Goal: Browse casually: Explore the website without a specific task or goal

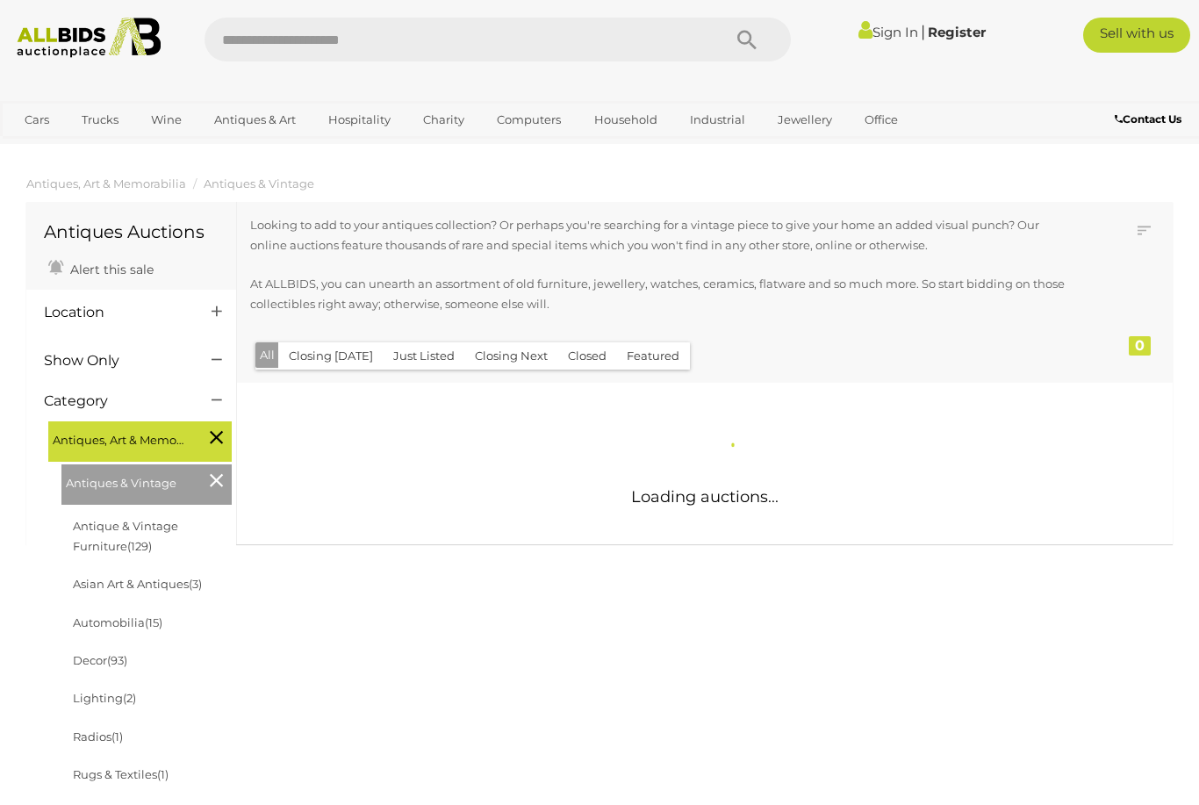
scroll to position [94, 0]
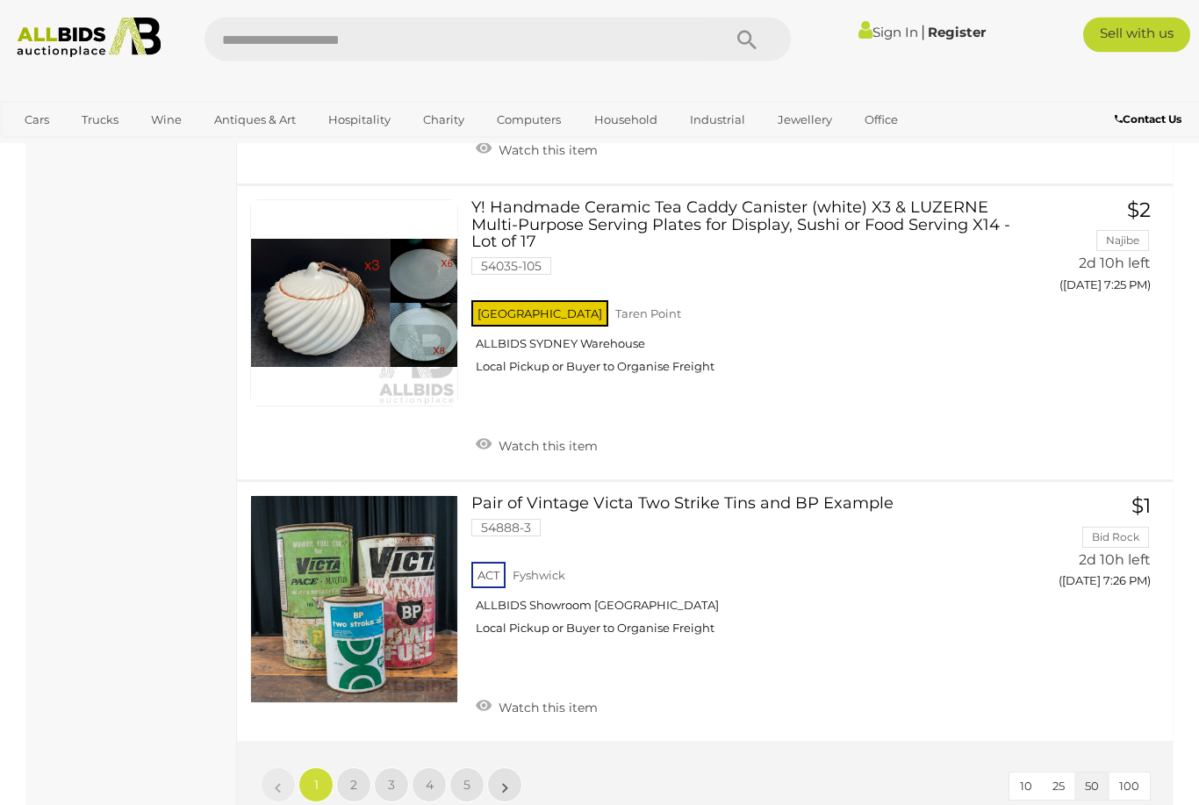
scroll to position [13125, 0]
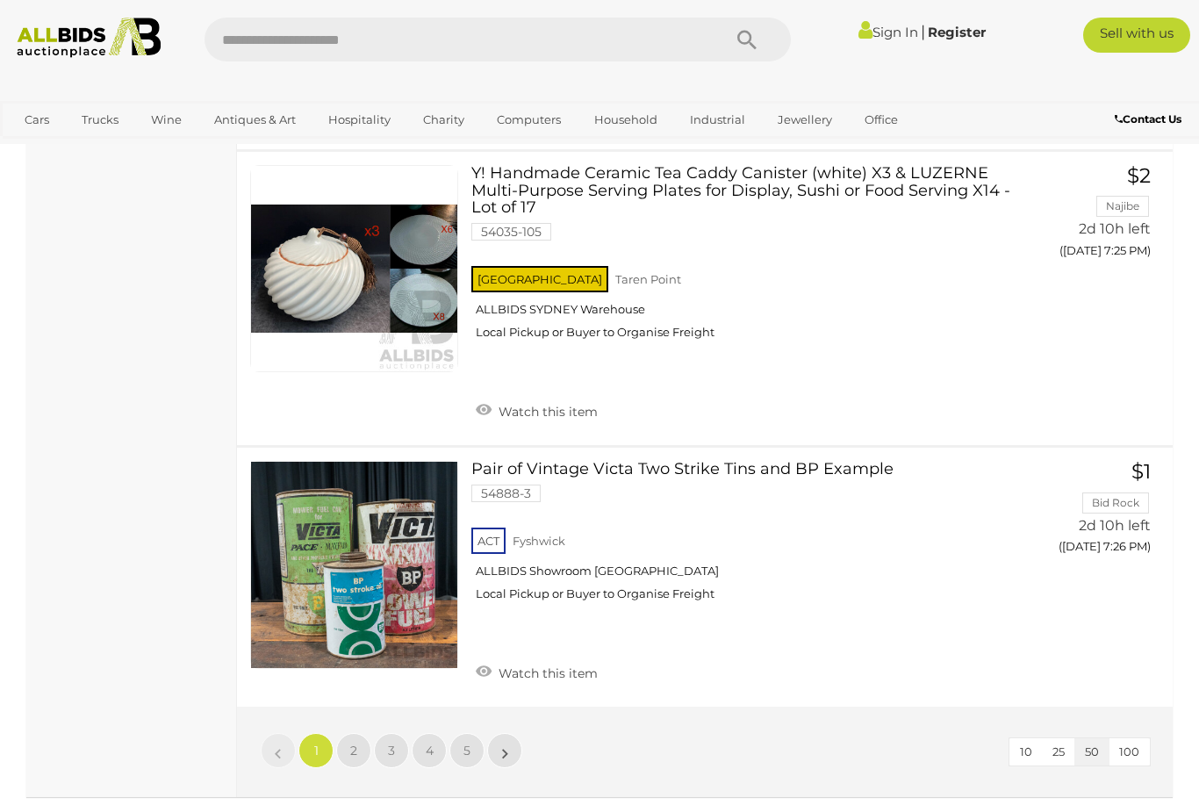
click at [346, 733] on link "2" at bounding box center [353, 750] width 35 height 35
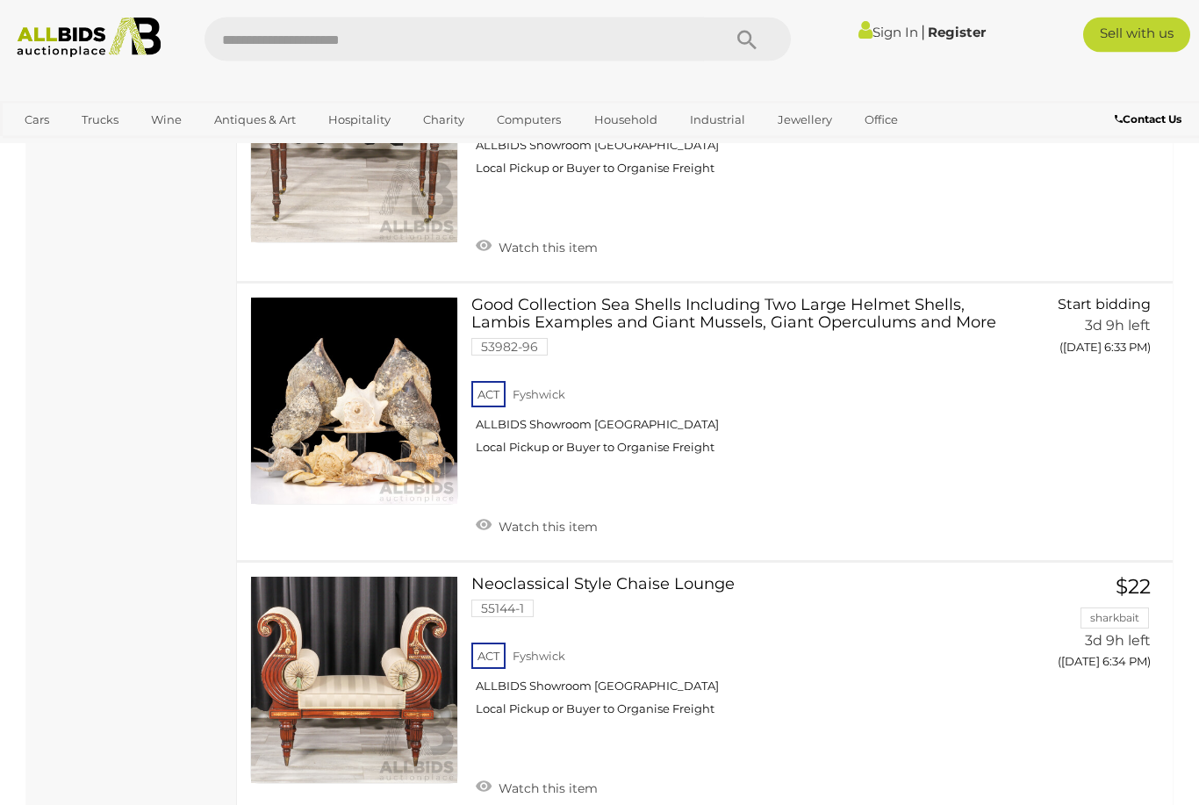
scroll to position [12784, 0]
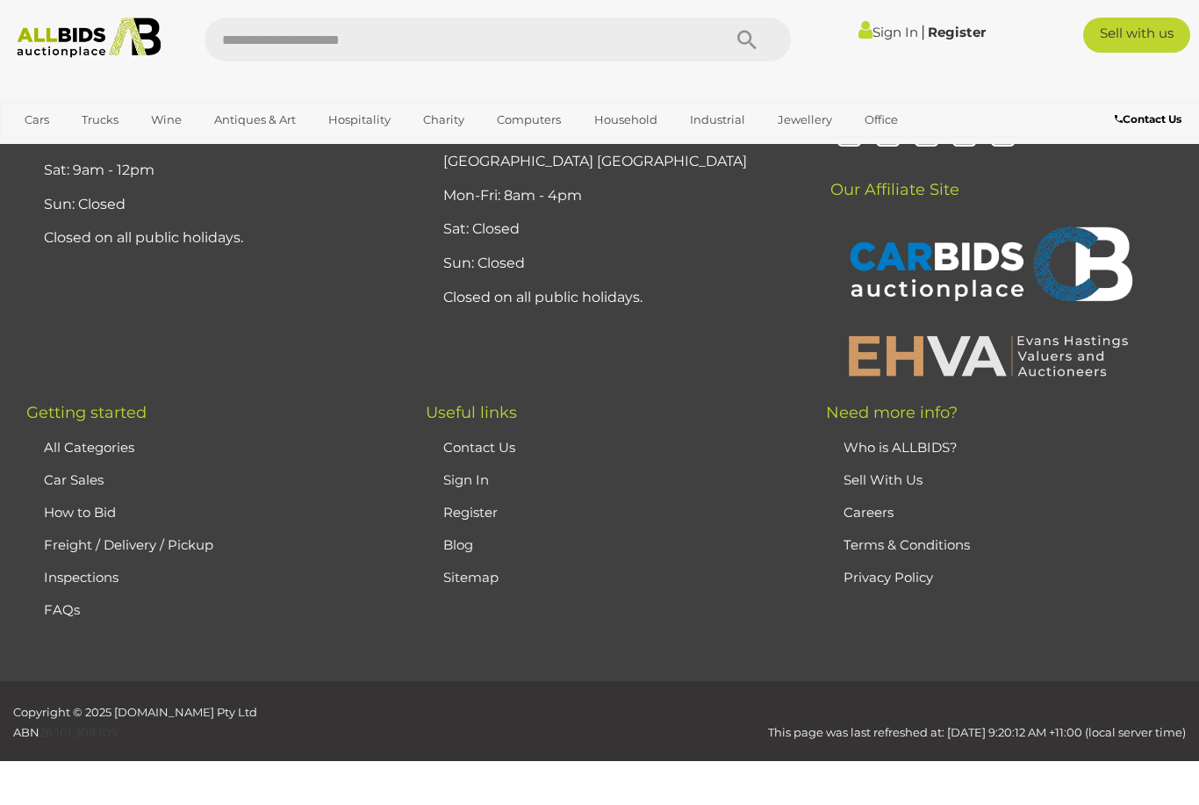
scroll to position [234, 0]
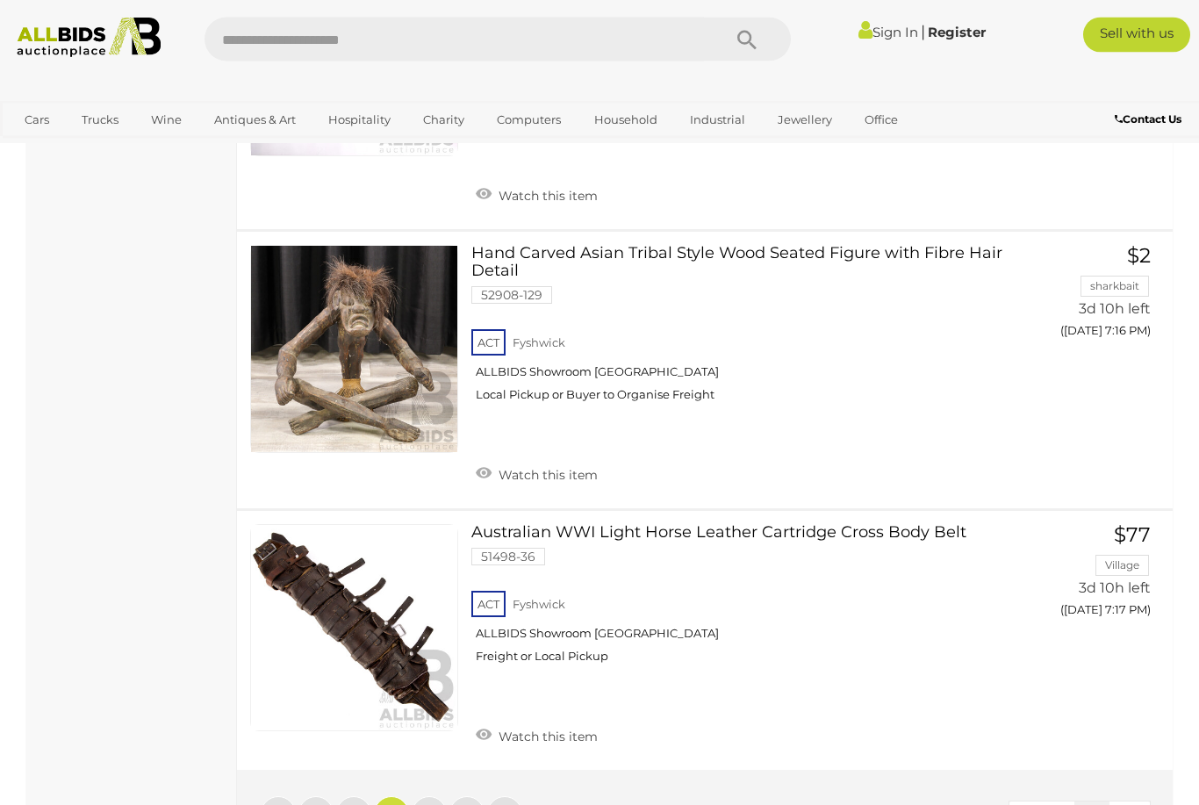
scroll to position [13253, 0]
click at [434, 796] on link "4" at bounding box center [429, 813] width 35 height 35
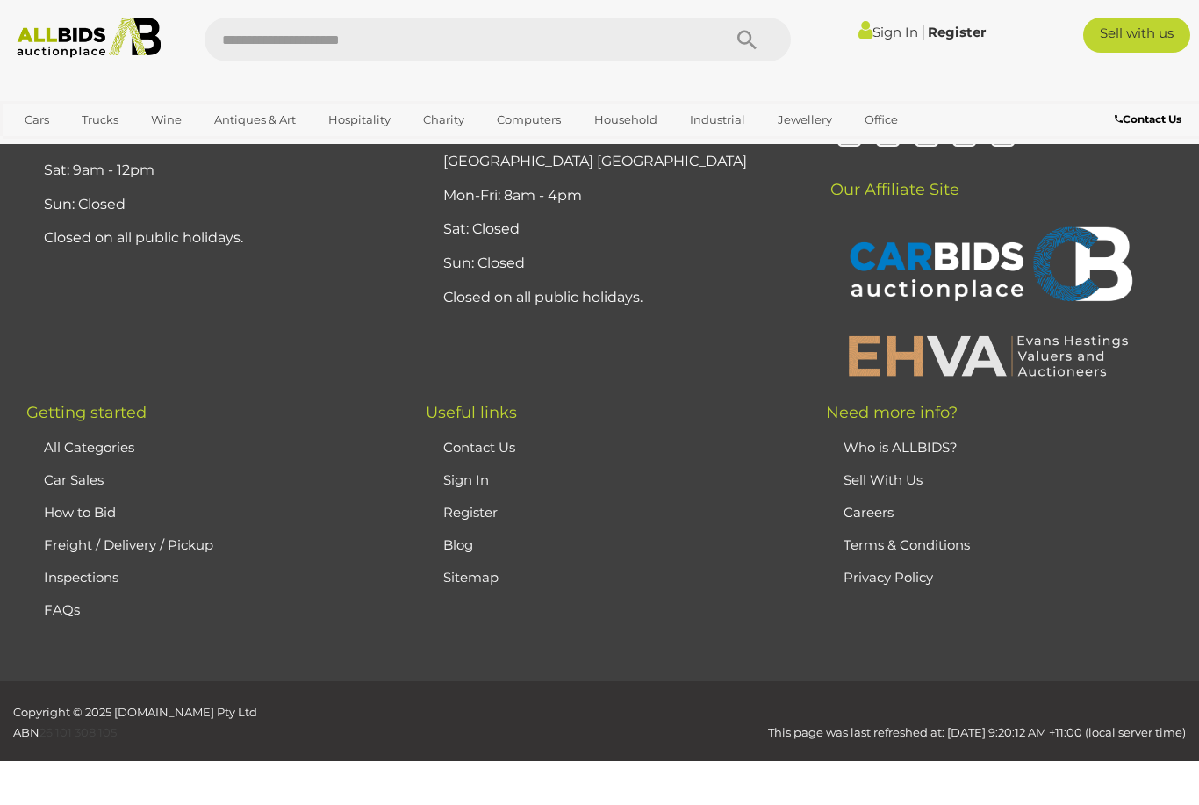
scroll to position [234, 0]
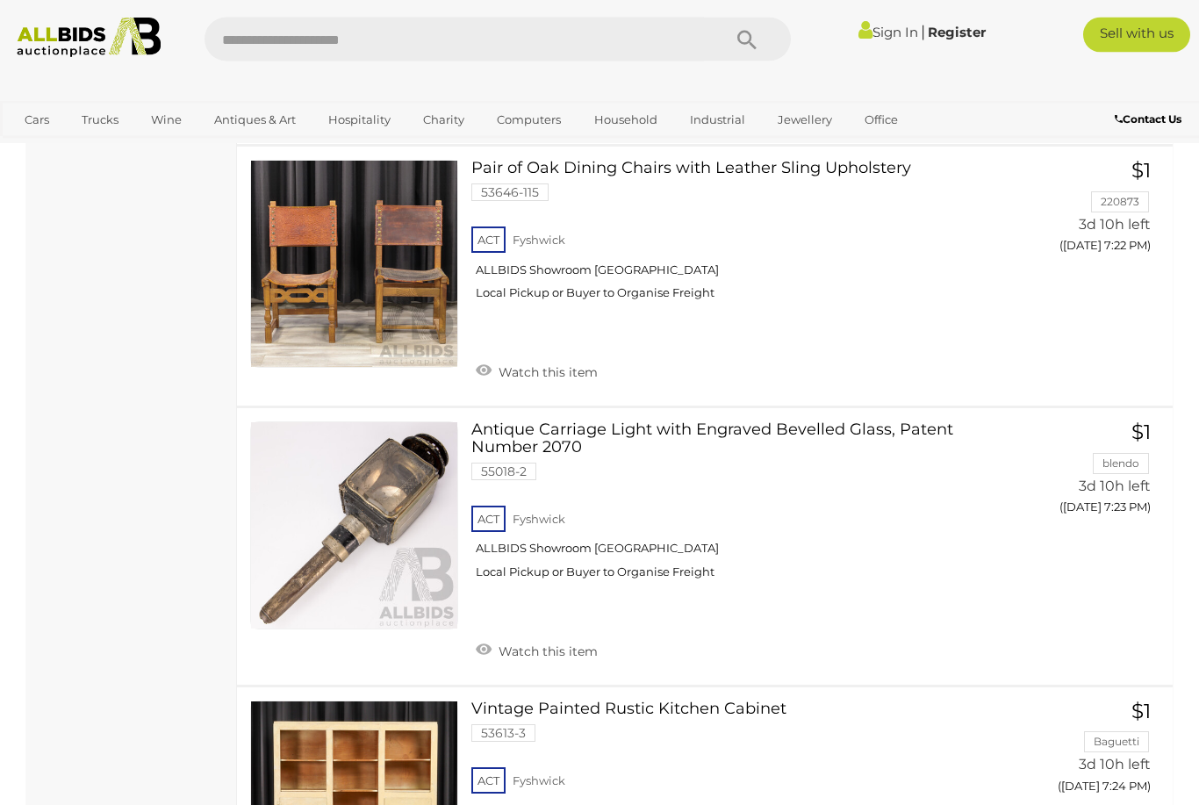
scroll to position [1909, 0]
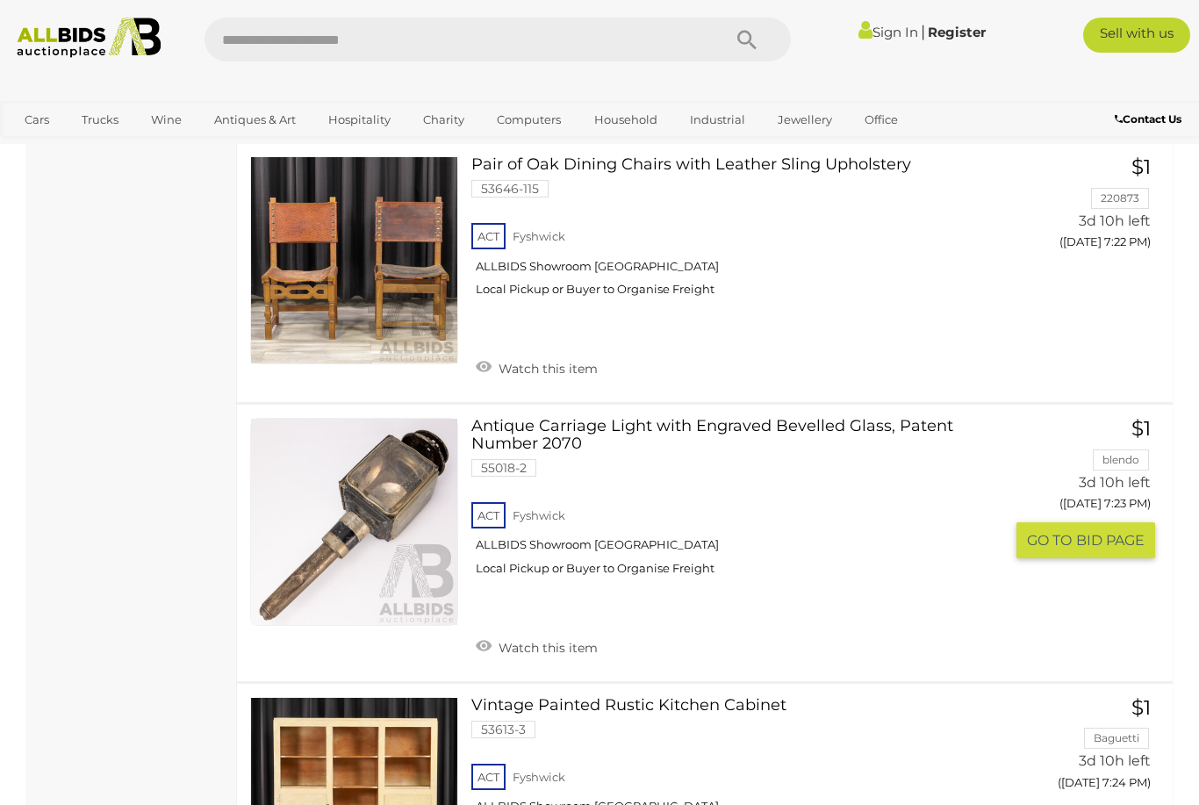
click at [689, 418] on link "Antique Carriage Light with Engraved Bevelled Glass, Patent Number 2070 55018-2…" at bounding box center [743, 503] width 519 height 171
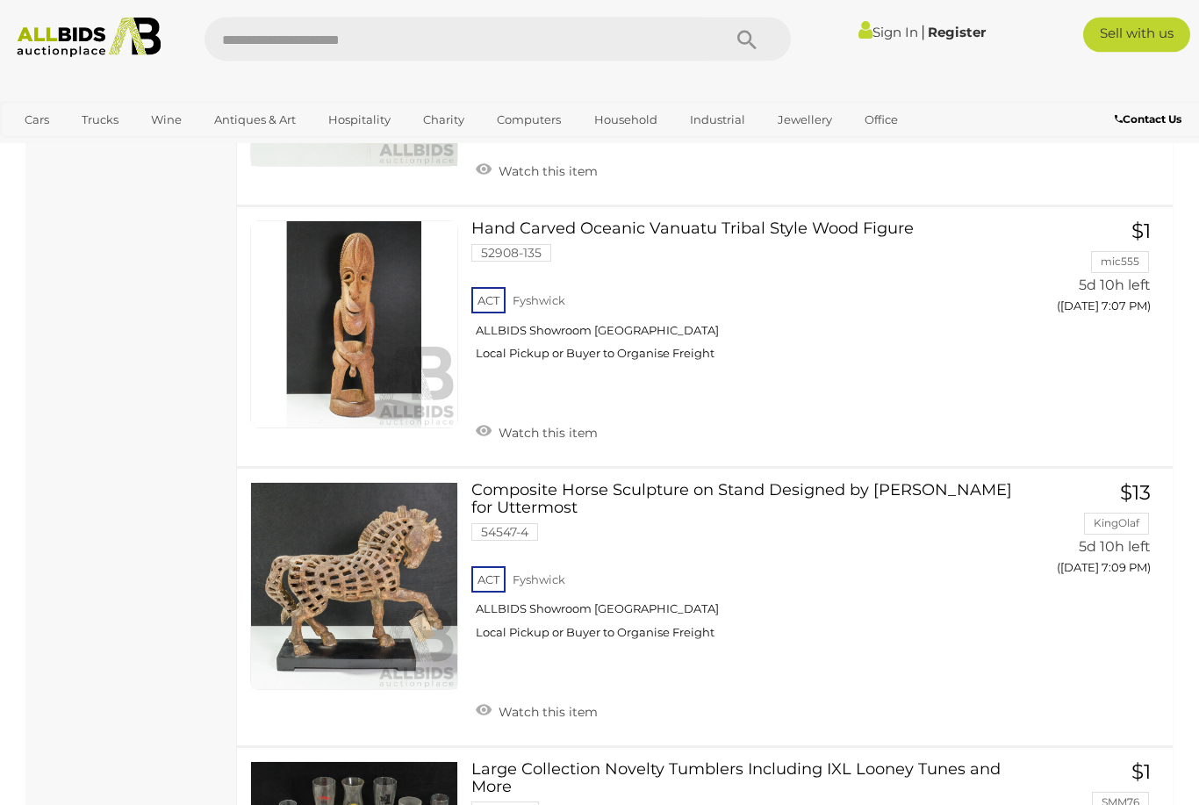
scroll to position [10001, 0]
click at [656, 482] on link "Composite Horse Sculpture on Stand Designed by [PERSON_NAME] for Uttermost 5454…" at bounding box center [743, 567] width 519 height 171
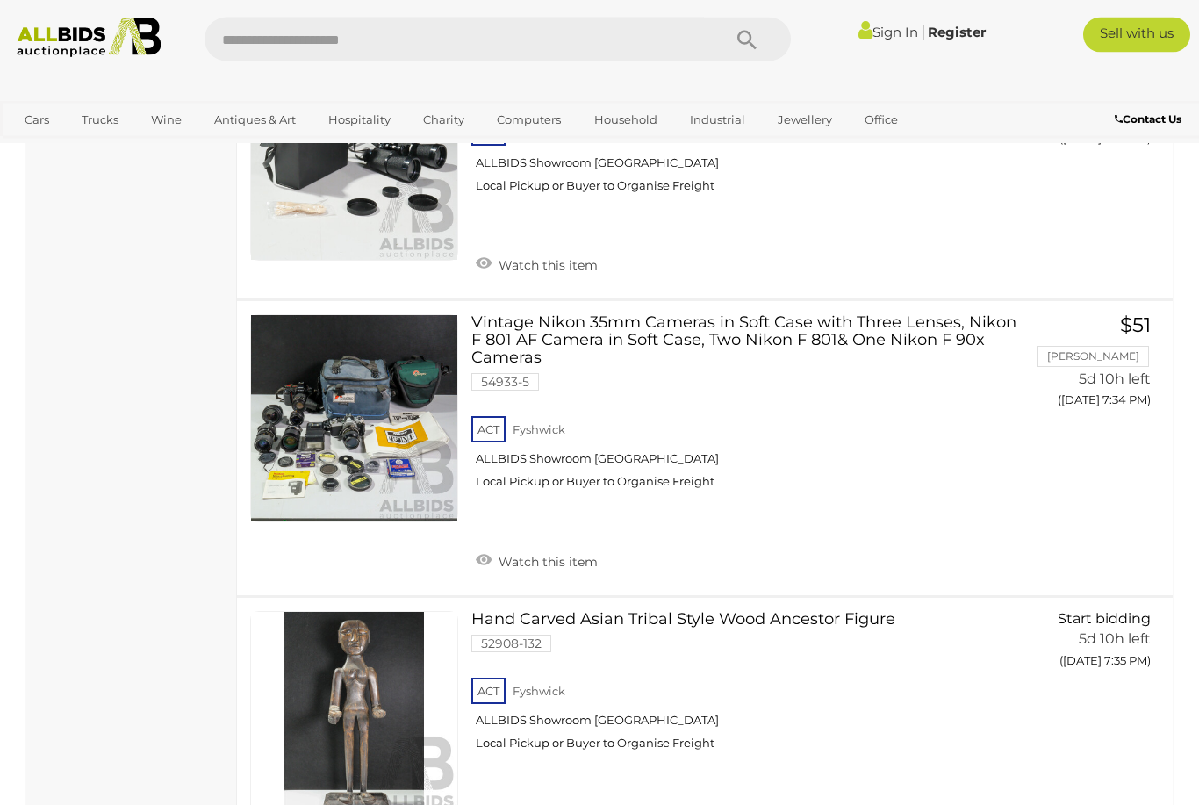
scroll to position [13166, 0]
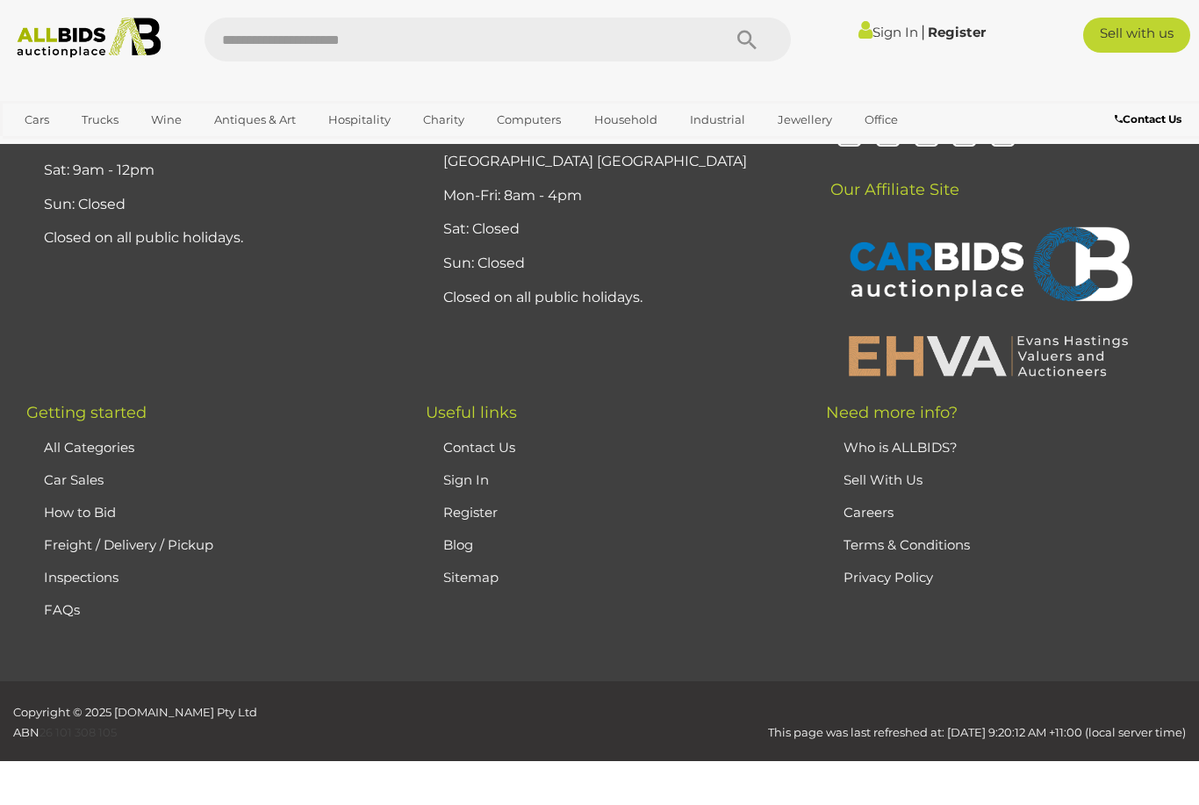
scroll to position [234, 0]
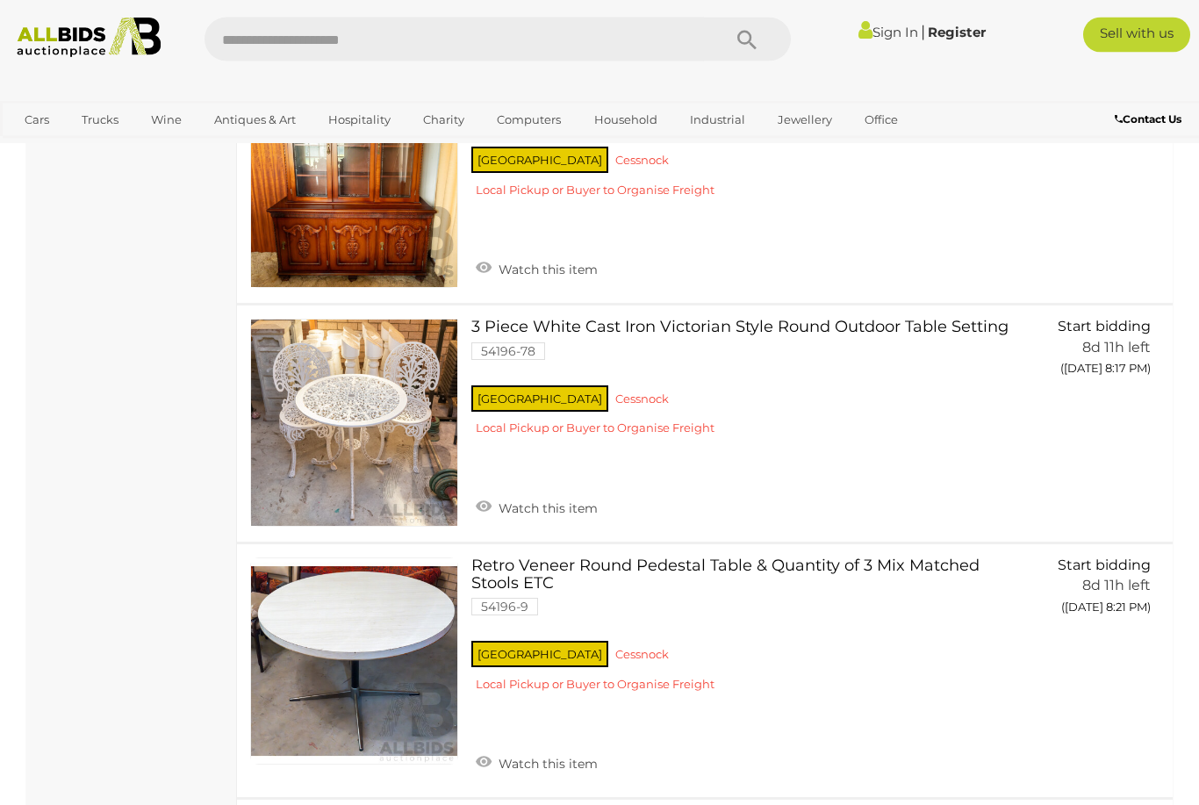
scroll to position [9553, 0]
click at [0, 0] on div "Closing [DATE] and [DATE] View All Antiques & Art Auctions Antiques & Vintage" at bounding box center [0, 0] width 0 height 0
click at [0, 0] on link "Art" at bounding box center [0, 0] width 0 height 0
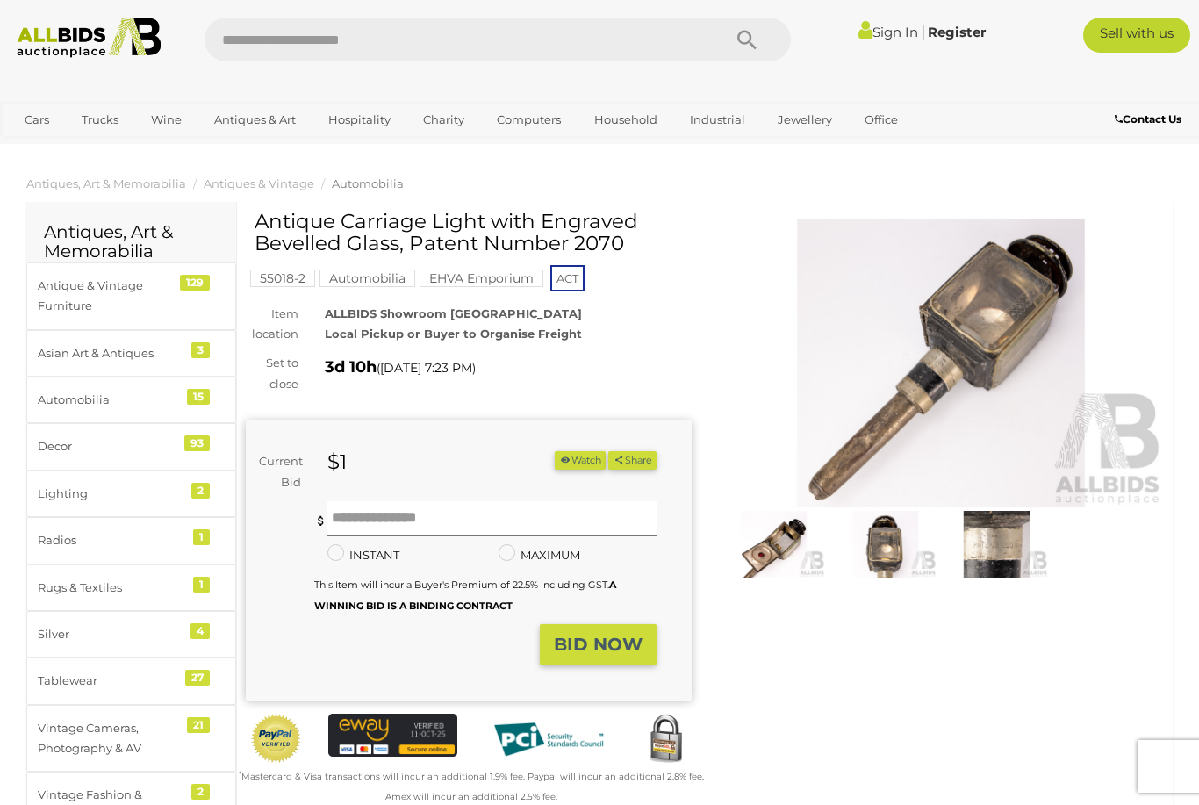
click at [948, 432] on img at bounding box center [941, 362] width 446 height 287
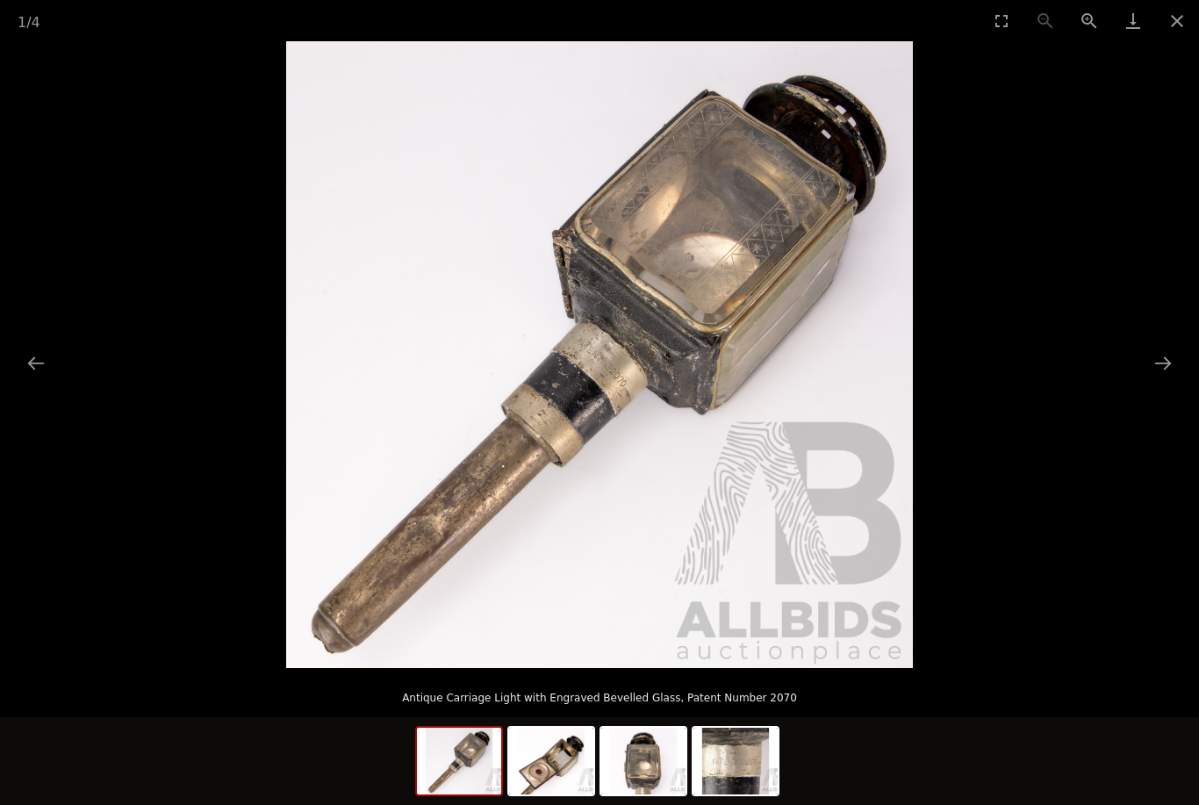
click at [1173, 363] on button "Next slide" at bounding box center [1162, 363] width 37 height 34
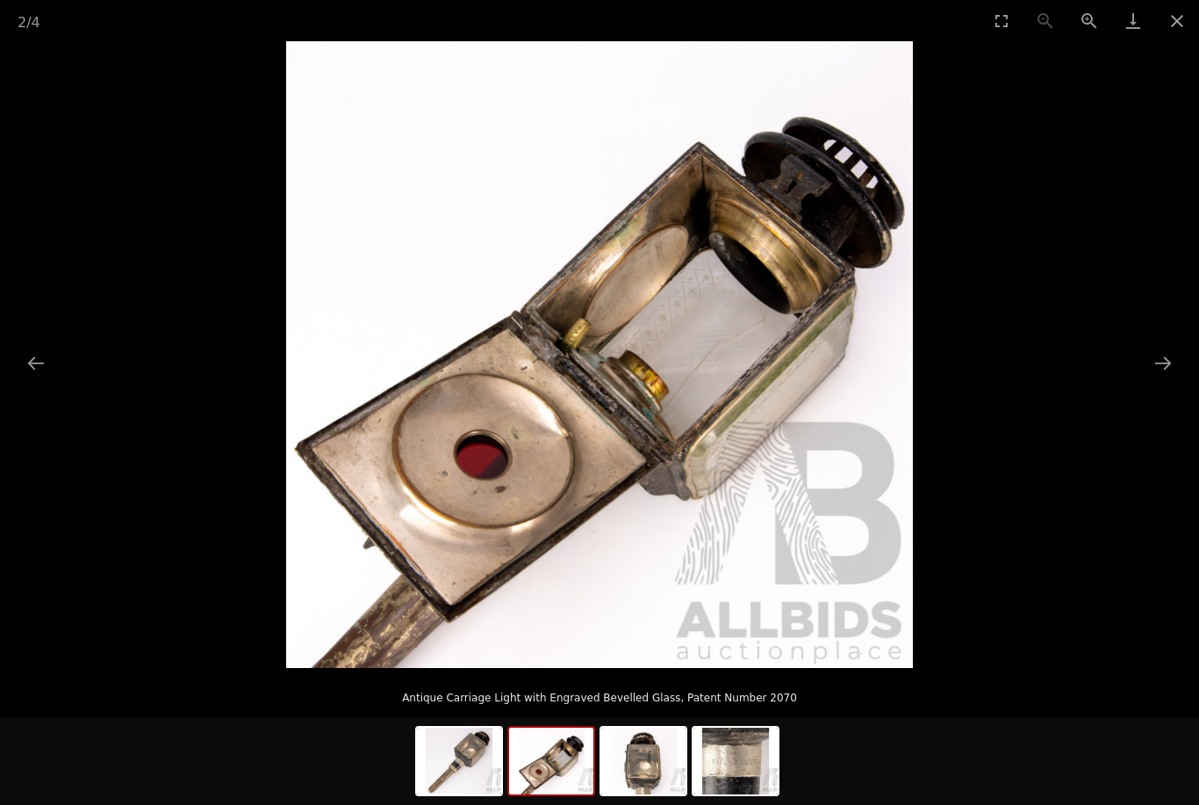
click at [1178, 374] on button "Next slide" at bounding box center [1162, 363] width 37 height 34
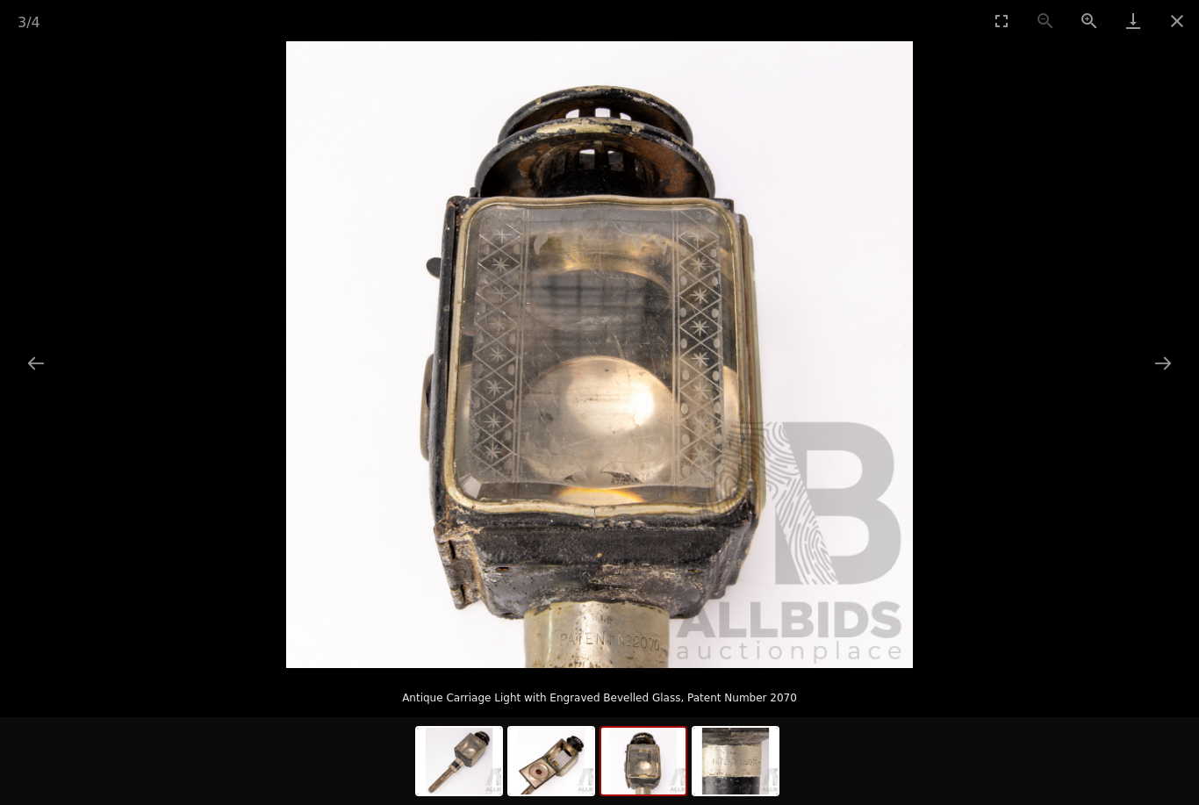
click at [1160, 369] on button "Next slide" at bounding box center [1162, 363] width 37 height 34
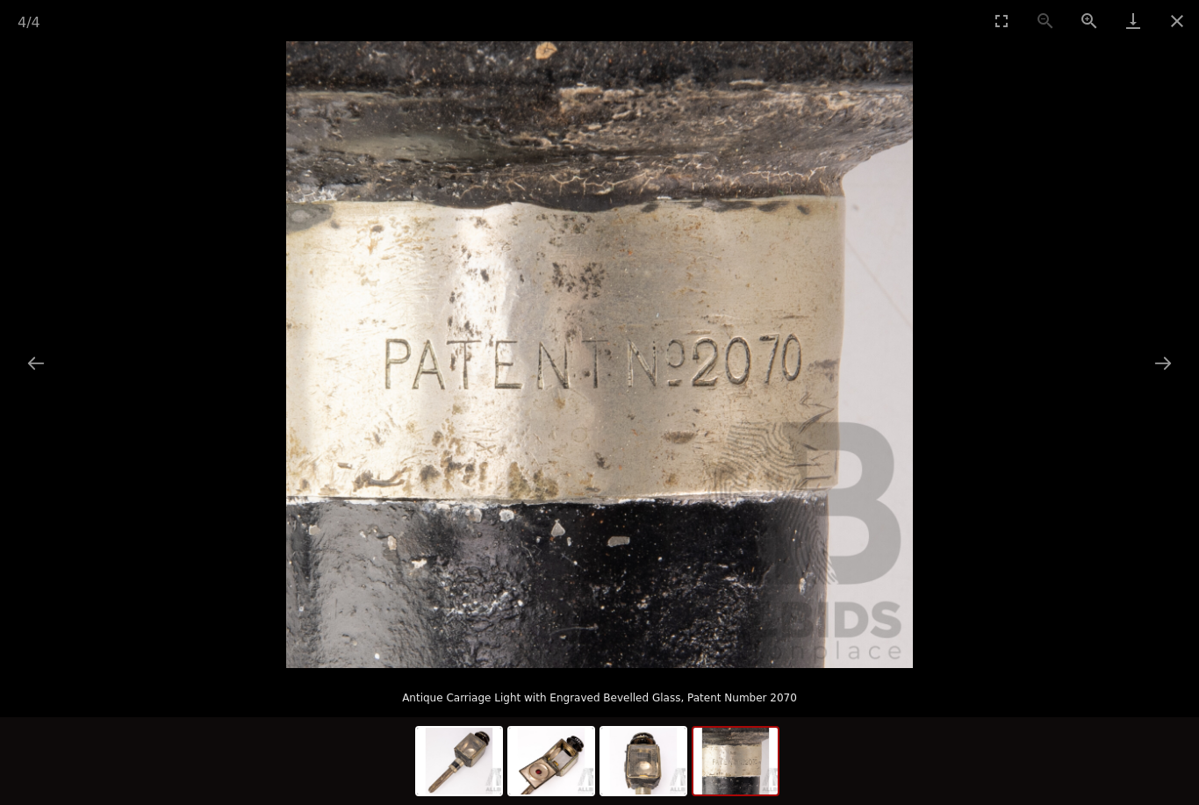
click at [1162, 370] on button "Next slide" at bounding box center [1162, 363] width 37 height 34
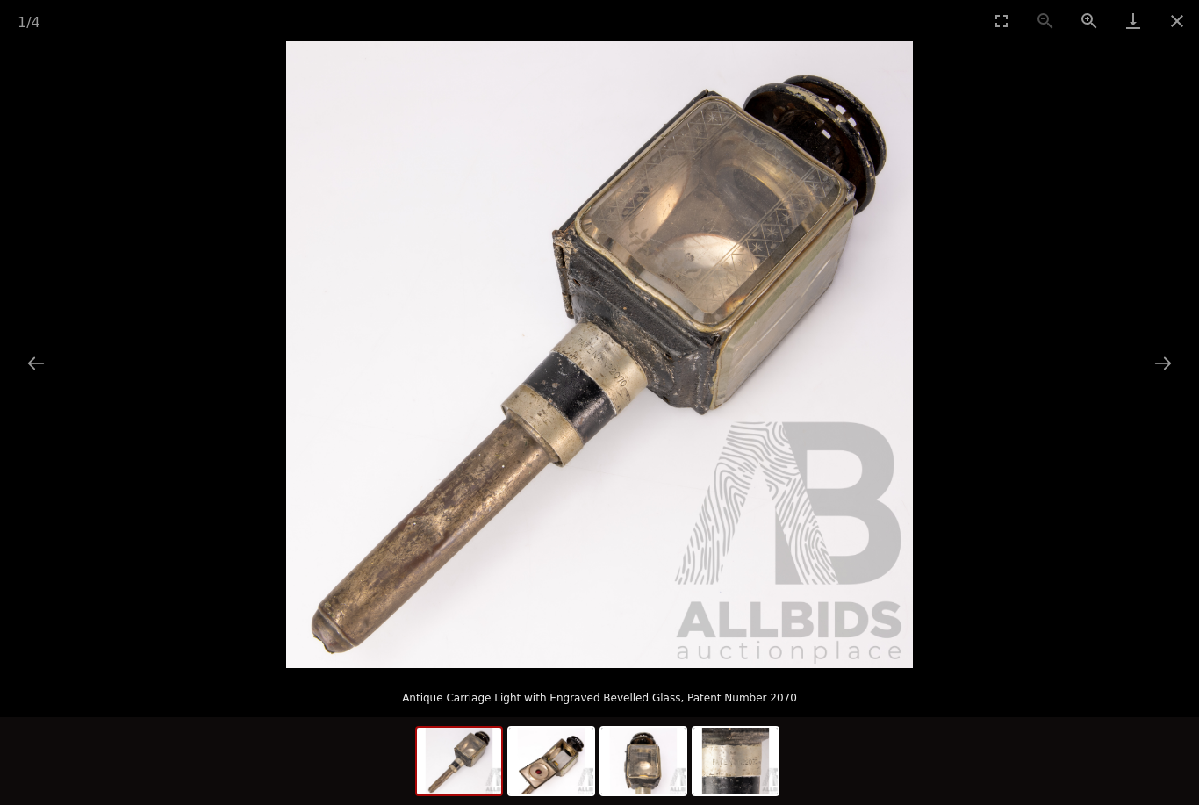
click at [1164, 369] on button "Next slide" at bounding box center [1162, 363] width 37 height 34
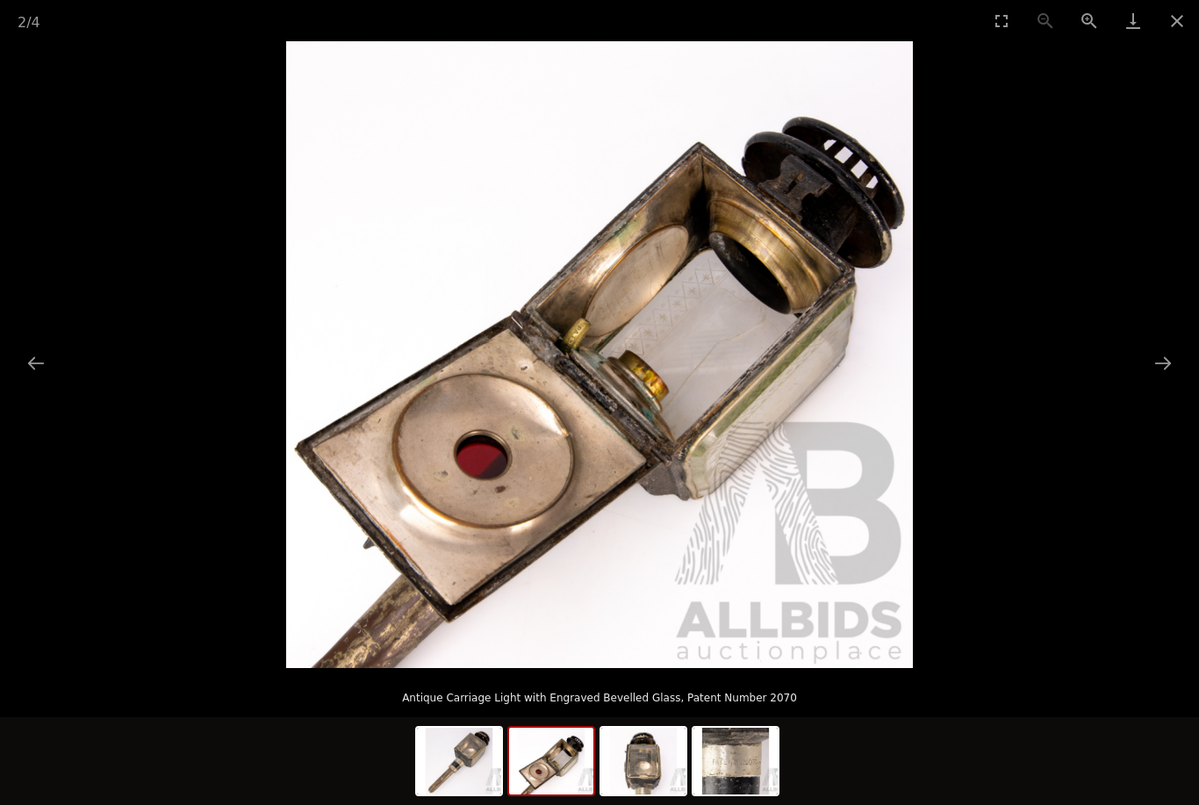
click at [1179, 34] on button "Close gallery" at bounding box center [1177, 20] width 44 height 41
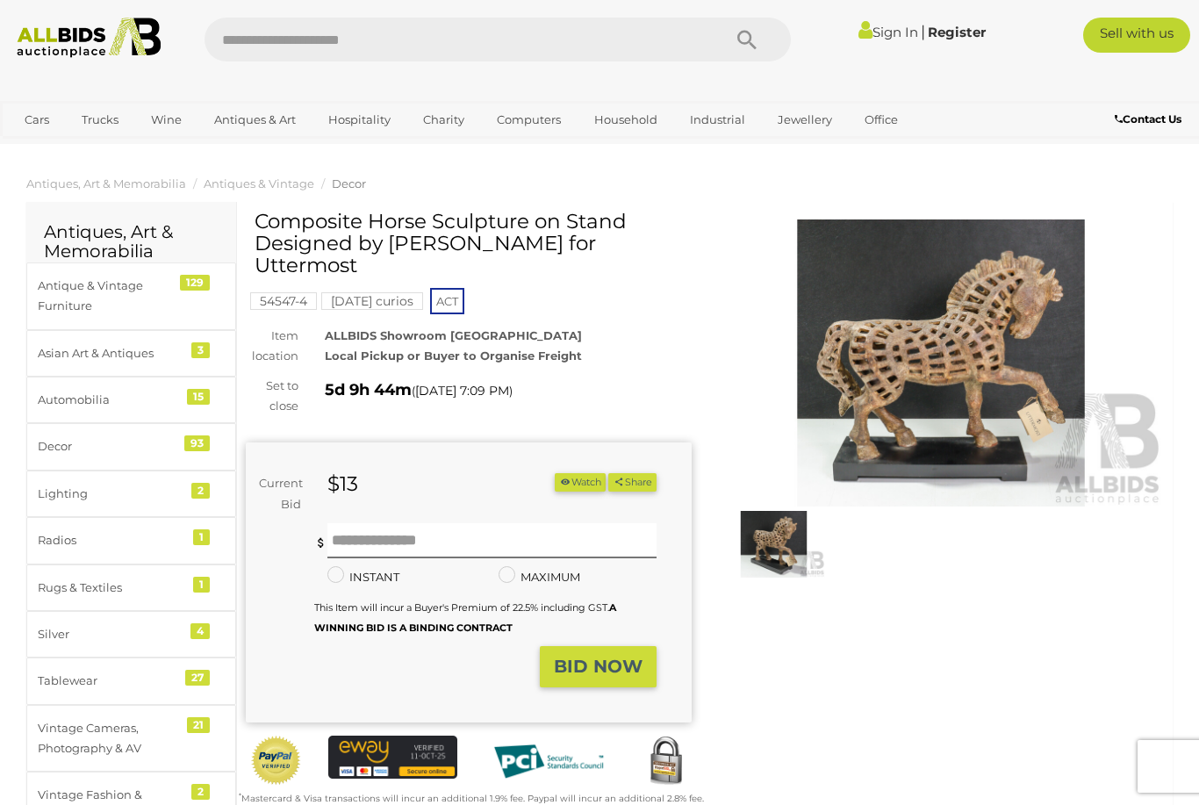
click at [913, 369] on img at bounding box center [941, 362] width 446 height 287
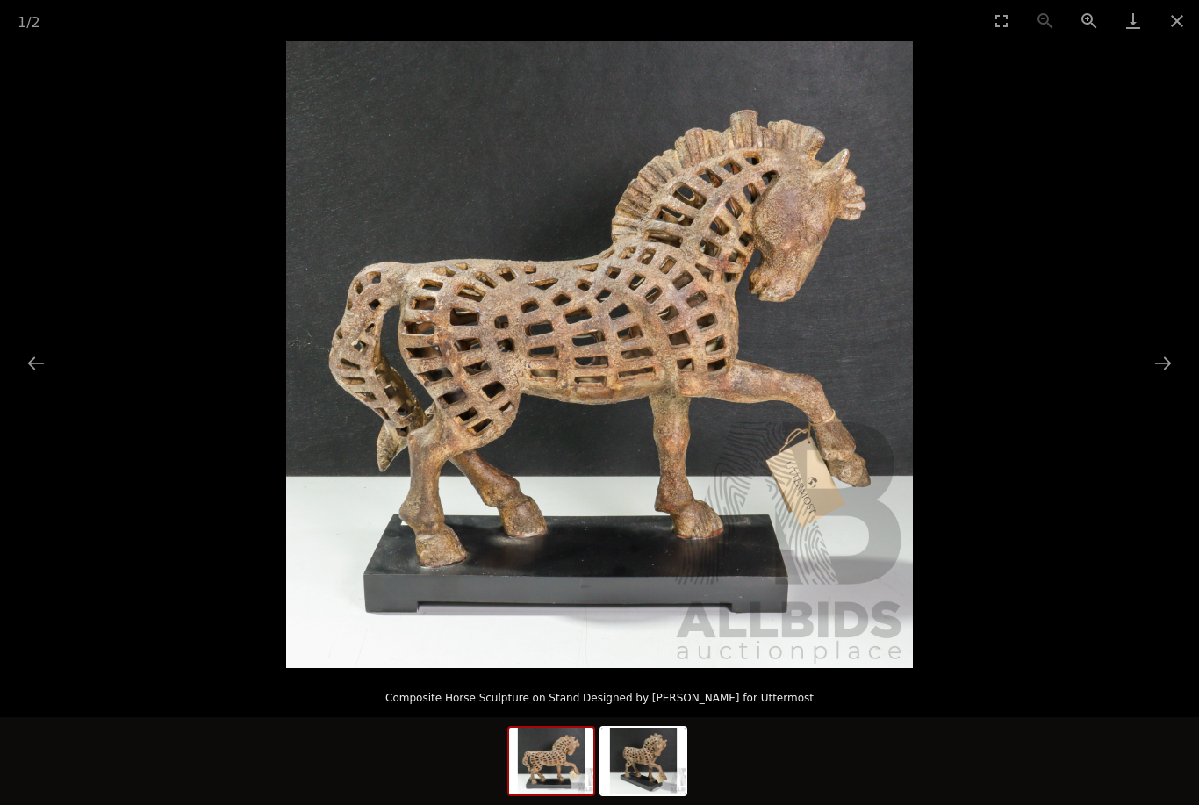
click at [1180, 32] on button "Close gallery" at bounding box center [1177, 20] width 44 height 41
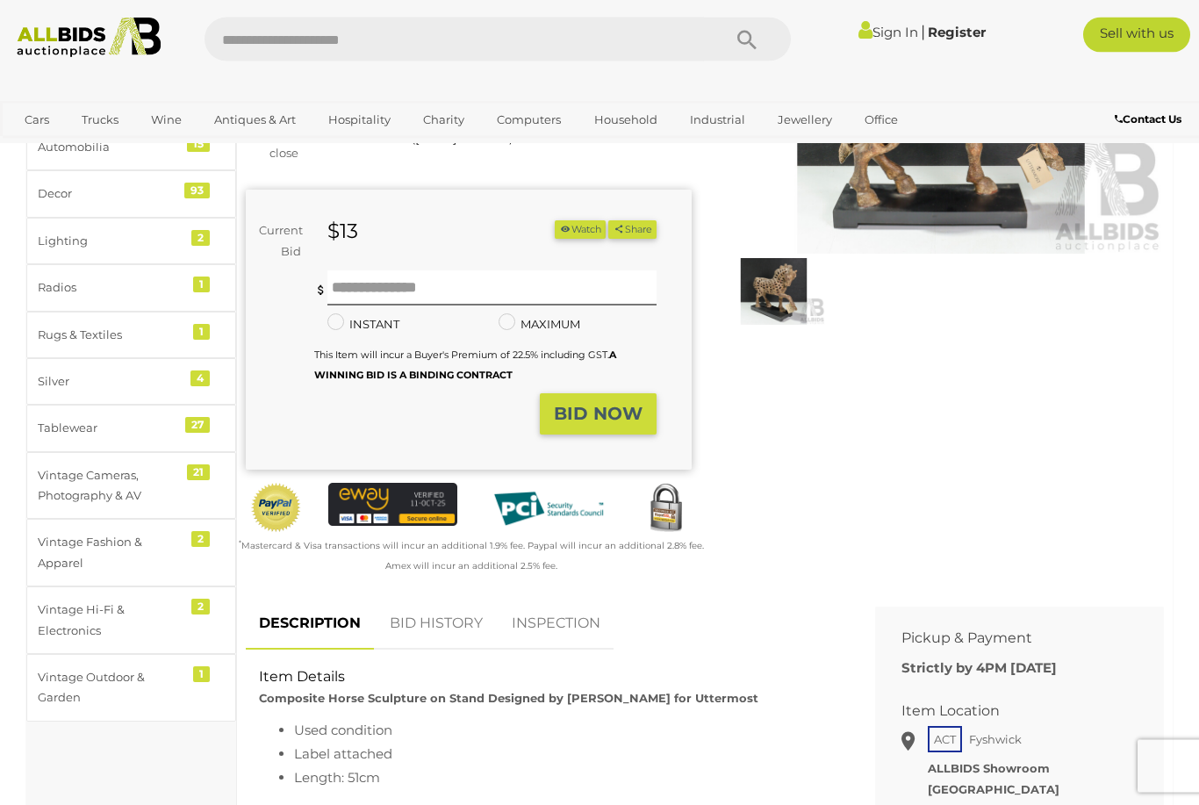
scroll to position [245, 0]
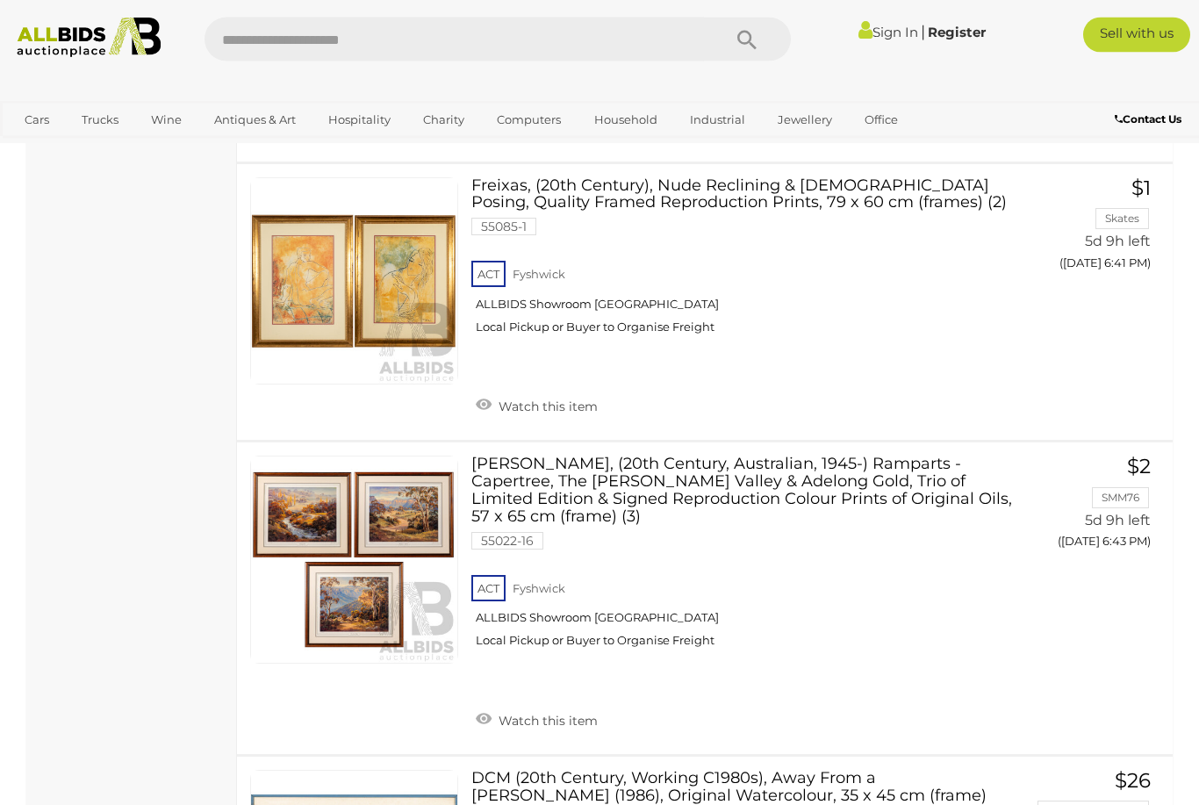
scroll to position [13945, 0]
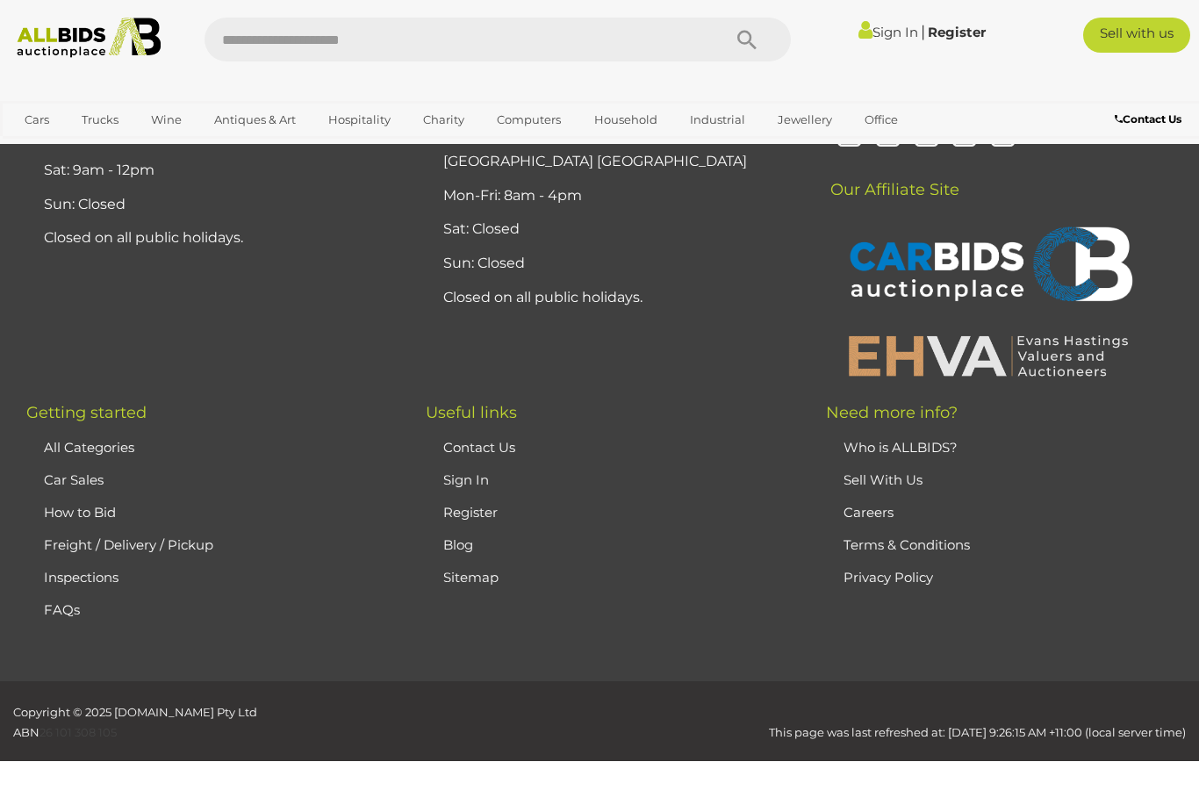
scroll to position [234, 0]
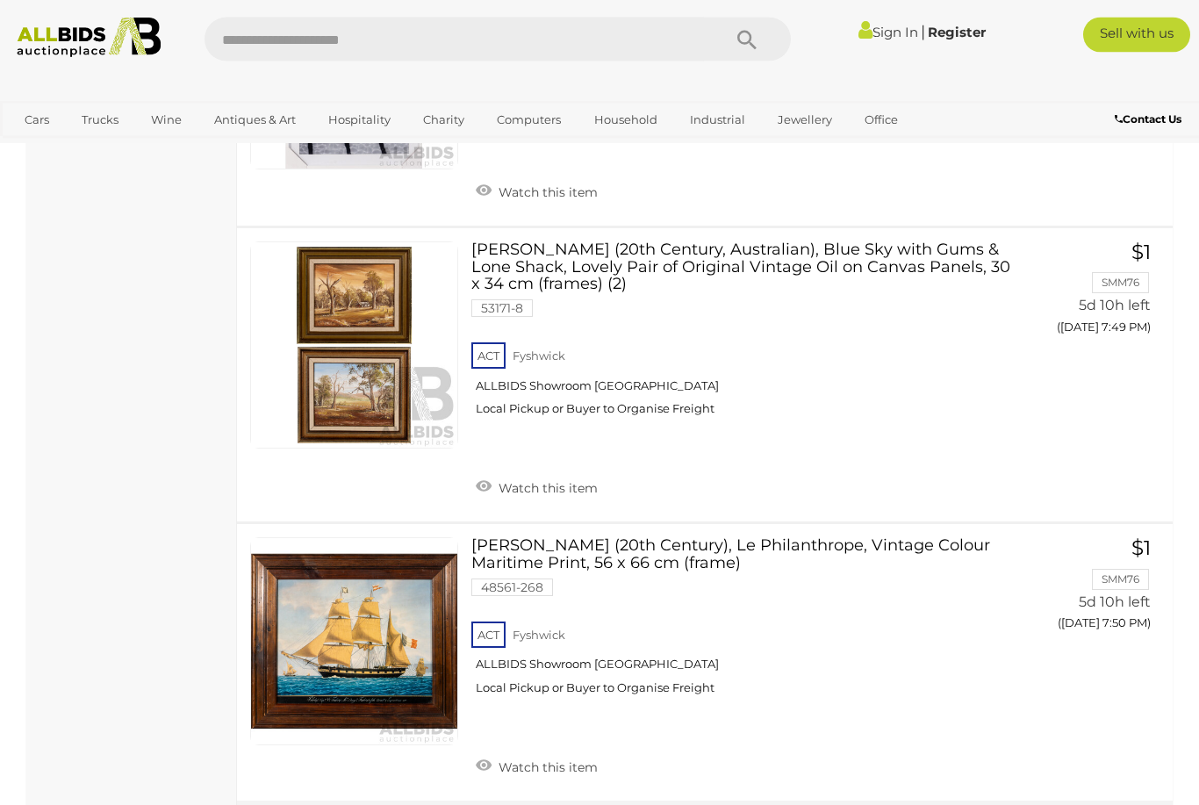
scroll to position [9334, 0]
